Goal: Task Accomplishment & Management: Complete application form

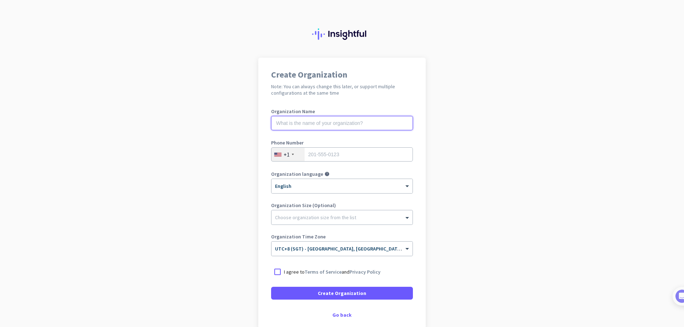
click at [343, 124] on input "text" at bounding box center [342, 123] width 142 height 14
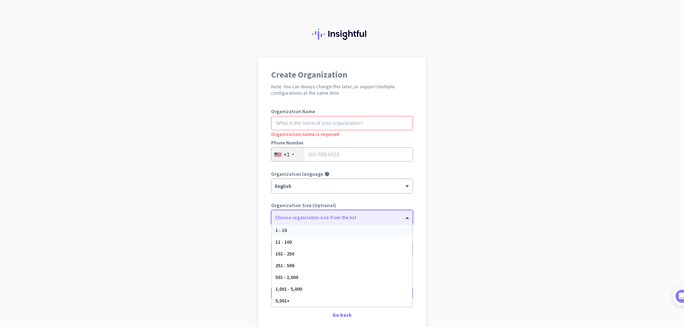
click at [355, 221] on div "Choose organization size from the list" at bounding box center [341, 218] width 141 height 14
click at [436, 199] on app-onboarding-organization "Create Organization Note: You can always change this later, or support multiple…" at bounding box center [342, 212] width 684 height 308
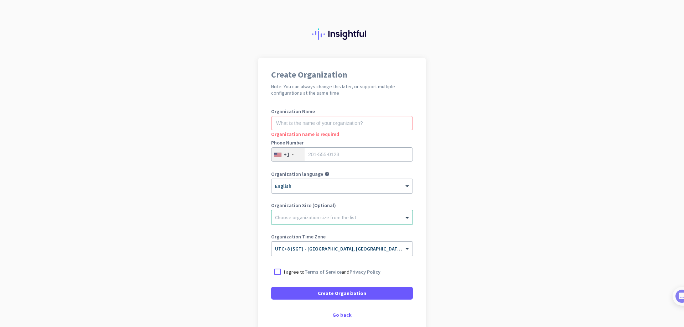
click at [291, 155] on div "+1" at bounding box center [287, 155] width 33 height 14
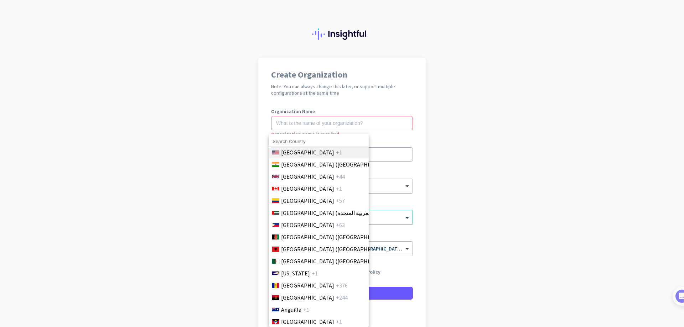
click at [287, 155] on li "[GEOGRAPHIC_DATA] +1" at bounding box center [319, 152] width 100 height 12
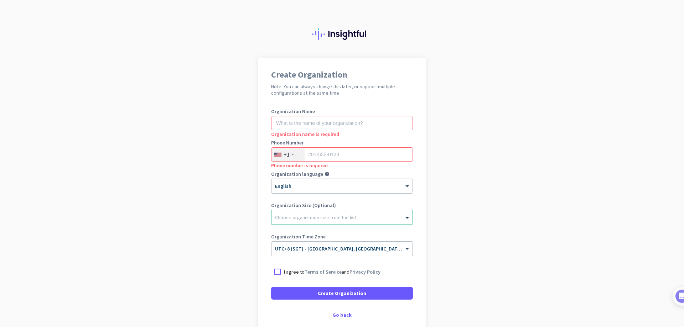
click at [287, 155] on div "+1" at bounding box center [287, 155] width 33 height 14
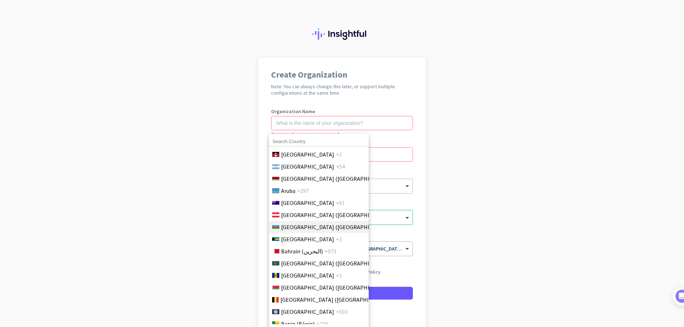
scroll to position [178, 0]
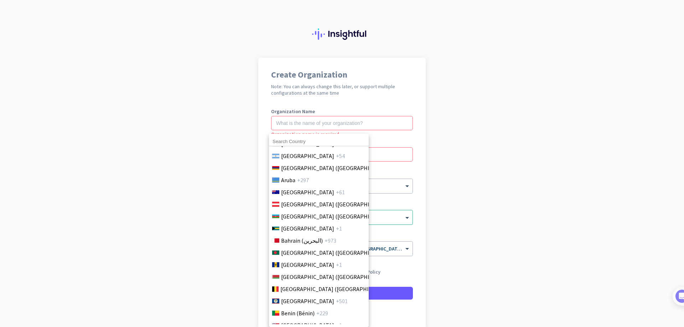
click at [302, 140] on input at bounding box center [319, 141] width 100 height 9
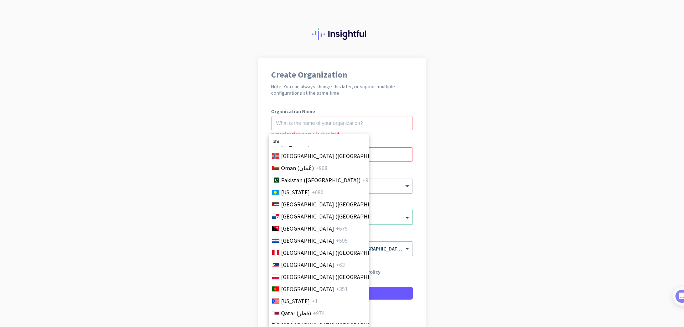
scroll to position [2102, 0]
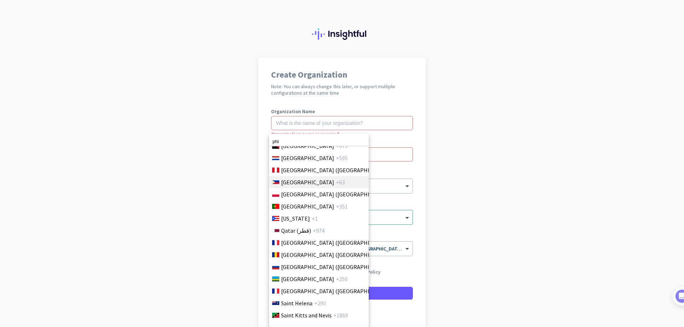
type input "phi"
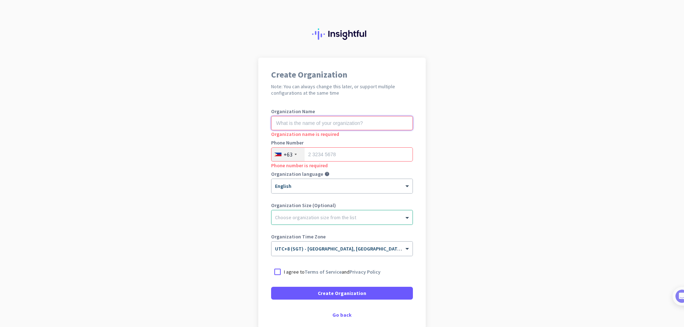
click at [295, 119] on input "text" at bounding box center [342, 123] width 142 height 14
type input "I'M Hotel"
click at [352, 220] on div "Choose organization size from the list" at bounding box center [337, 217] width 132 height 6
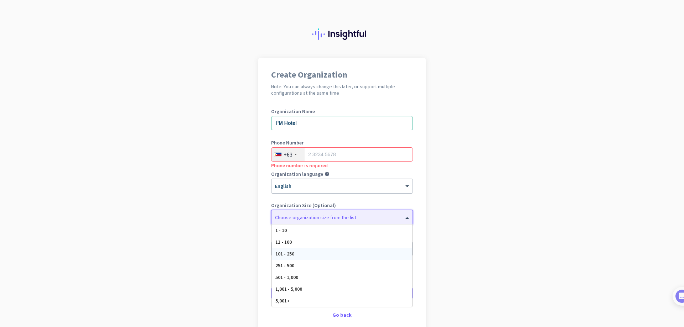
click at [342, 254] on div "101 - 250" at bounding box center [342, 254] width 140 height 12
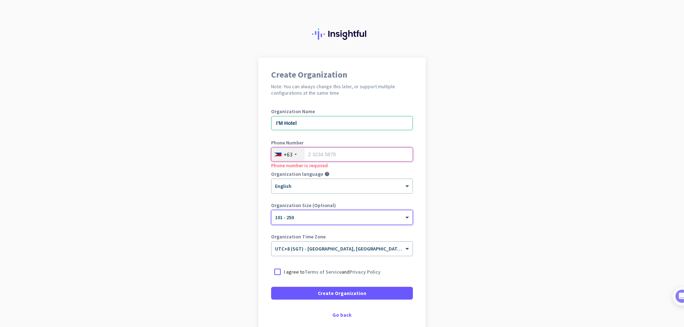
click at [327, 156] on input "tel" at bounding box center [342, 154] width 142 height 14
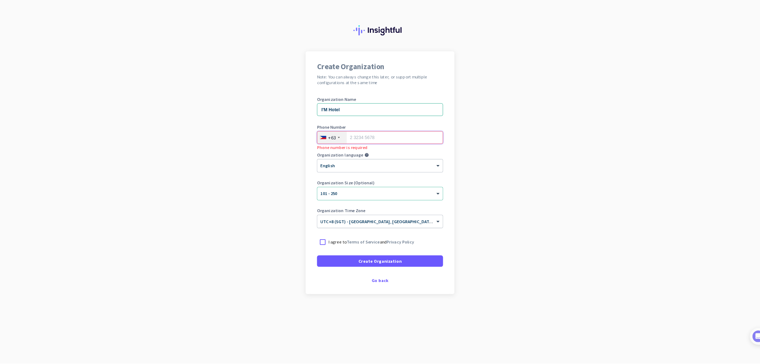
scroll to position [0, 0]
click at [684, 270] on app-onboarding-organization "Create Organization Note: You can always change this later, or support multiple…" at bounding box center [427, 212] width 855 height 308
